Goal: Transaction & Acquisition: Purchase product/service

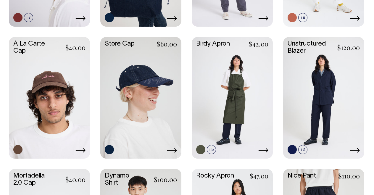
scroll to position [268, 0]
click at [68, 108] on link at bounding box center [49, 97] width 81 height 120
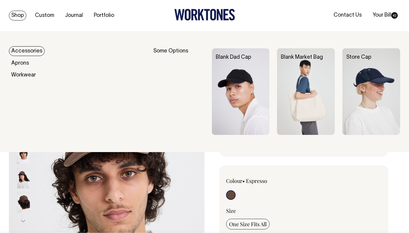
click at [24, 49] on link "Accessories" at bounding box center [27, 51] width 36 height 10
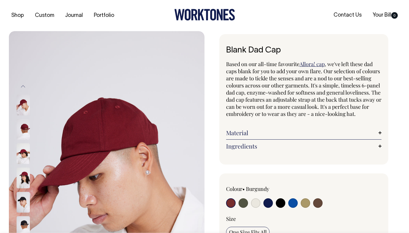
radio input "true"
click at [255, 203] on input "radio" at bounding box center [255, 202] width 9 height 9
radio input "true"
select select "Natural"
